Goal: Navigation & Orientation: Find specific page/section

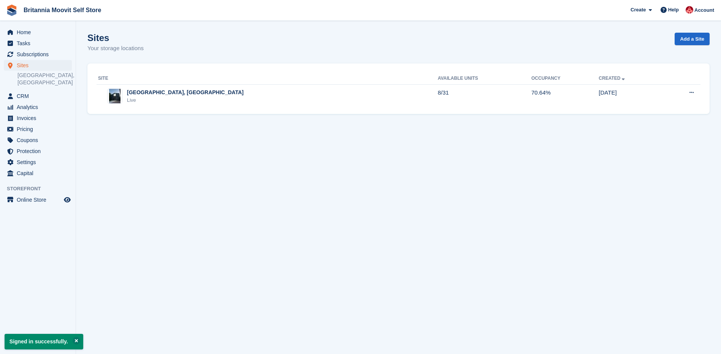
click at [163, 97] on div "Live" at bounding box center [185, 101] width 117 height 8
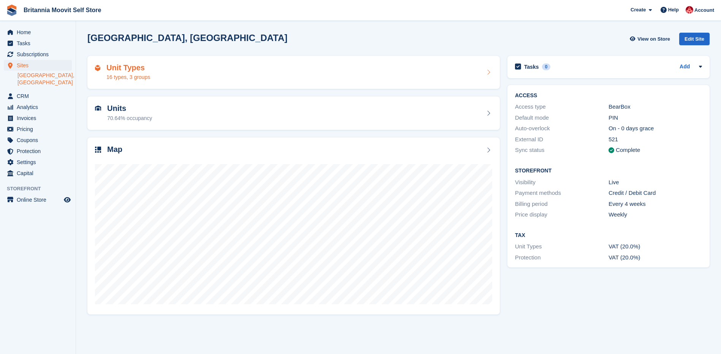
click at [122, 74] on div "16 types, 3 groups" at bounding box center [128, 77] width 44 height 8
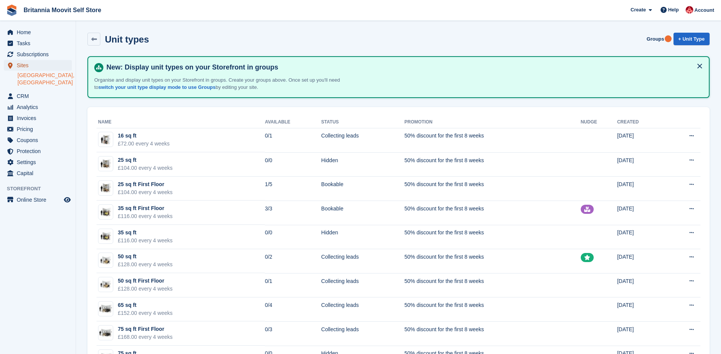
click at [27, 65] on span "Sites" at bounding box center [40, 65] width 46 height 11
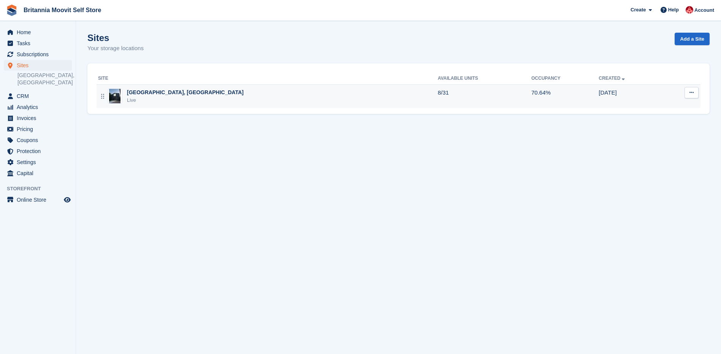
click at [135, 102] on div "Live" at bounding box center [185, 101] width 117 height 8
